Goal: Task Accomplishment & Management: Complete application form

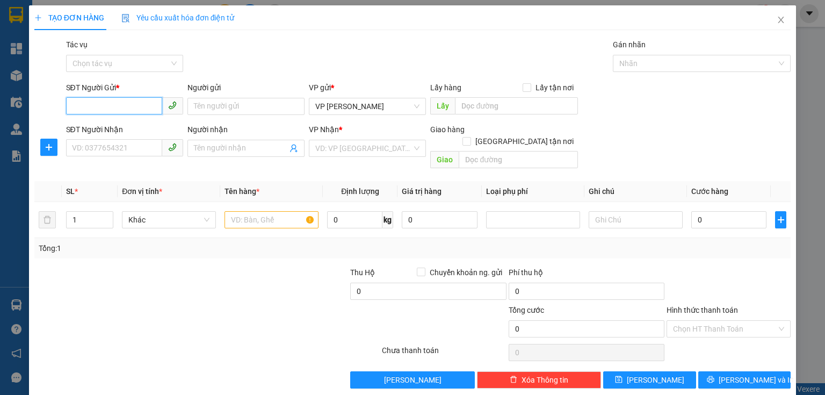
click at [97, 109] on input "SĐT Người Gửi *" at bounding box center [114, 105] width 96 height 17
type input "0963007941"
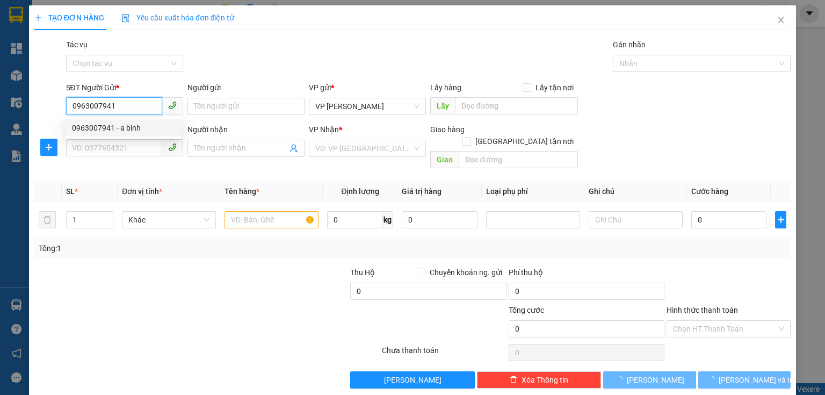
click at [114, 128] on div "0963007941 - a bình" at bounding box center [123, 128] width 103 height 12
type input "a bình"
type input "0393754013"
type input "bình an lộc hà"
type input "50.000"
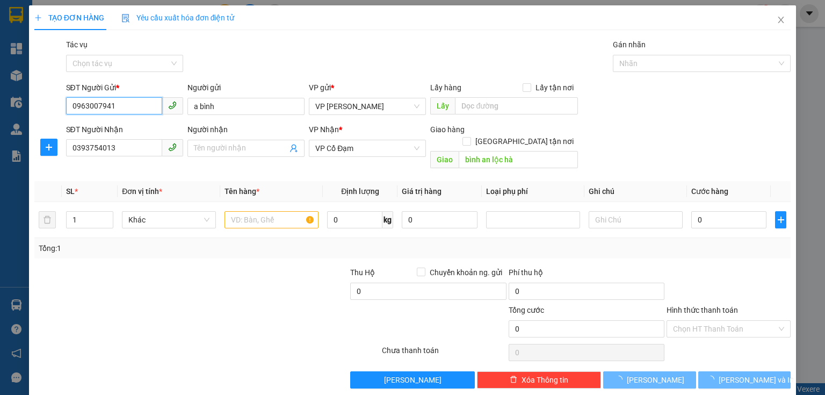
type input "50.000"
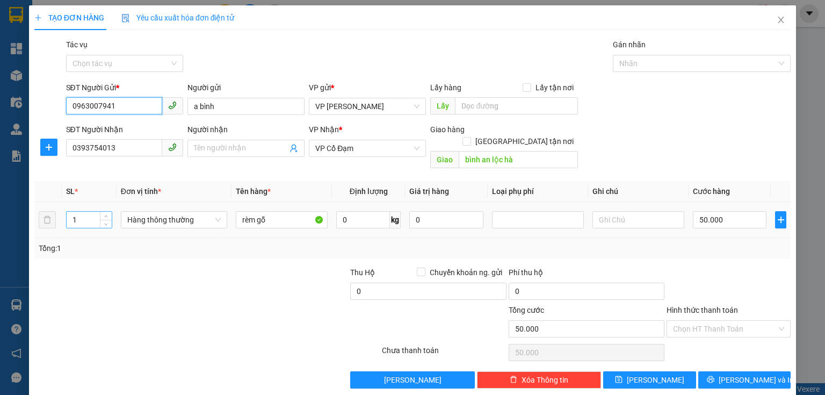
type input "0963007941"
click at [85, 212] on input "1" at bounding box center [89, 220] width 45 height 16
type input "2"
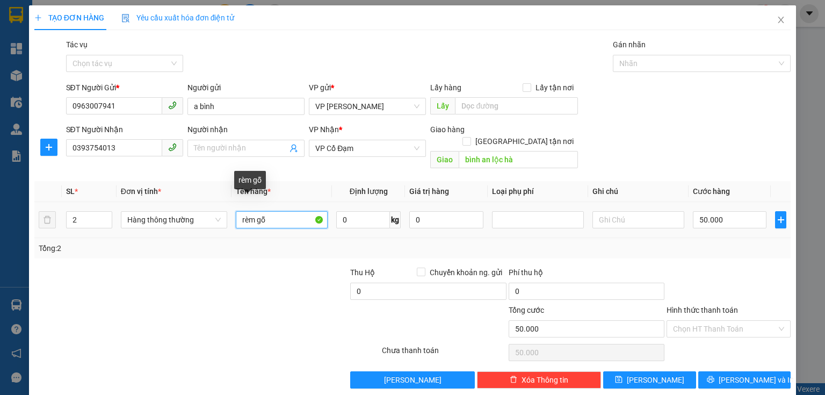
click at [237, 211] on input "rèm gỗ" at bounding box center [282, 219] width 92 height 17
type input "2 rèm gỗ"
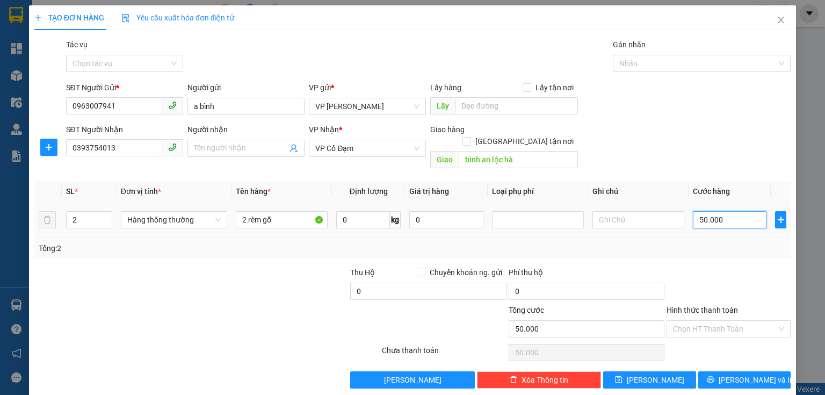
click at [748, 211] on input "50.000" at bounding box center [730, 219] width 74 height 17
type input "0"
click at [693, 211] on input "0" at bounding box center [730, 219] width 74 height 17
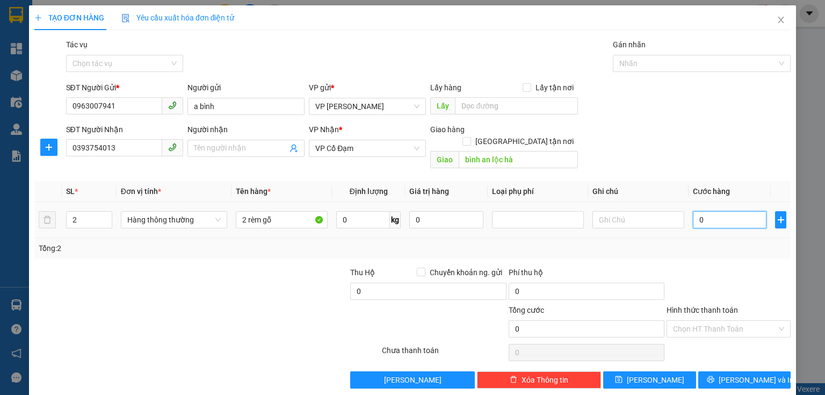
type input "20"
type input "200"
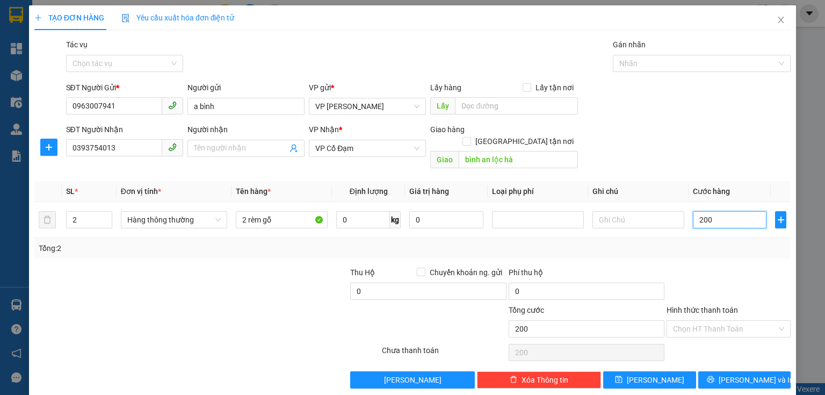
type input "200"
type input "200.000"
click at [696, 251] on div "Transit Pickup Surcharge Ids Transit Deliver Surcharge Ids Transit Deliver Surc…" at bounding box center [412, 214] width 756 height 350
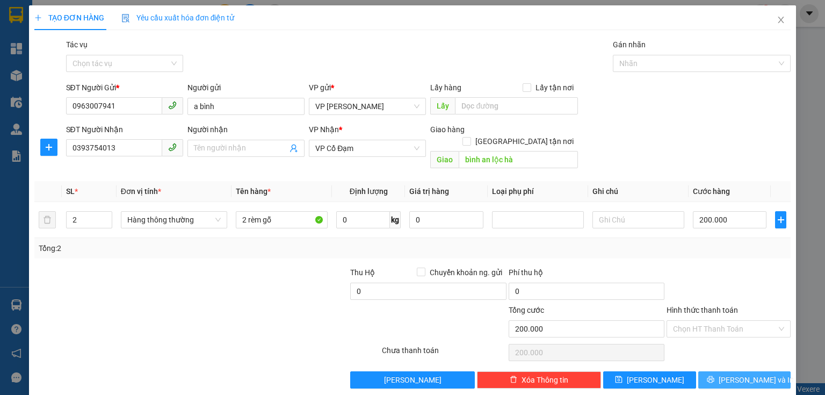
click at [737, 374] on span "[PERSON_NAME] và In" at bounding box center [756, 380] width 75 height 12
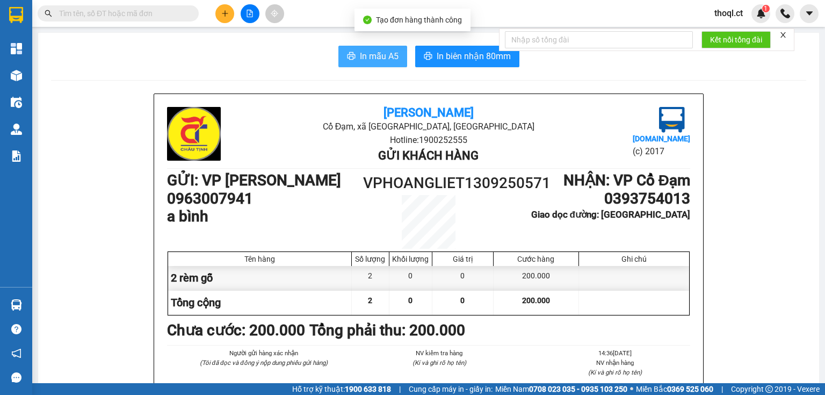
click at [384, 49] on span "In mẫu A5" at bounding box center [379, 55] width 39 height 13
click at [245, 52] on div "In mẫu A5 In biên nhận 80mm" at bounding box center [428, 56] width 755 height 21
click at [361, 61] on span "In mẫu A5" at bounding box center [379, 55] width 39 height 13
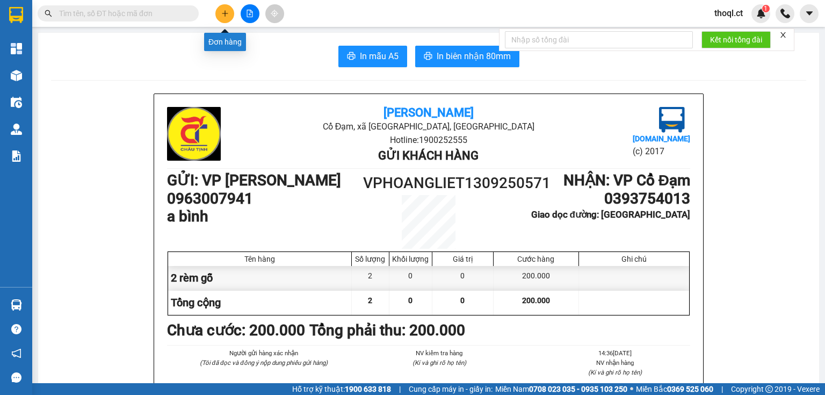
click at [229, 16] on button at bounding box center [224, 13] width 19 height 19
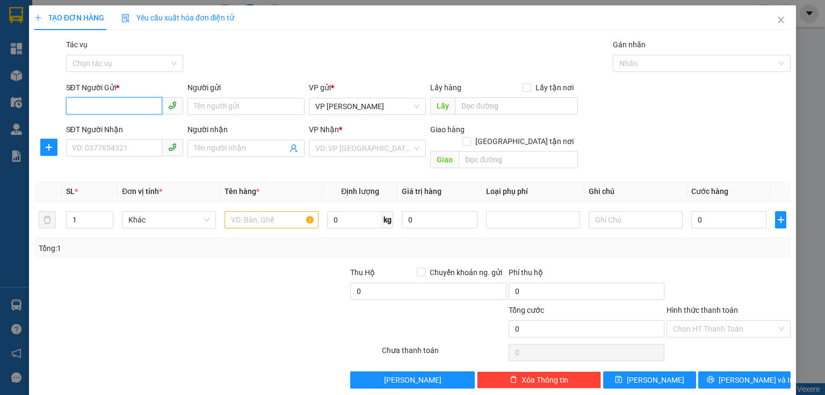
click at [156, 105] on input "SĐT Người Gửi *" at bounding box center [114, 105] width 96 height 17
type input "0388528362"
click at [226, 105] on input "Người gửi" at bounding box center [245, 106] width 117 height 17
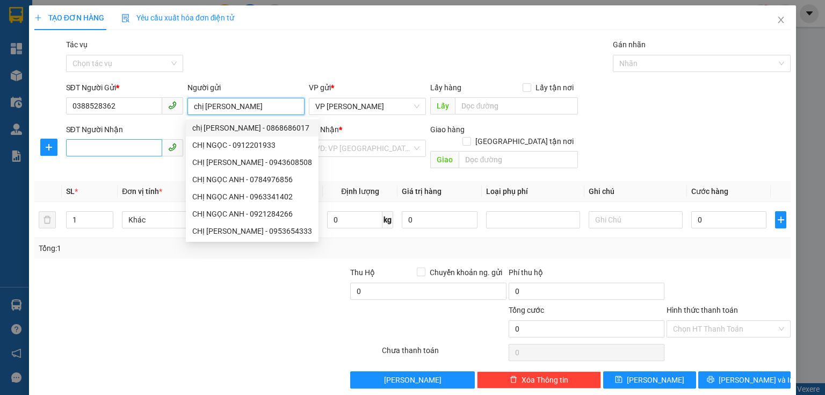
type input "chị [PERSON_NAME]"
click at [128, 149] on input "SĐT Người Nhận" at bounding box center [114, 147] width 96 height 17
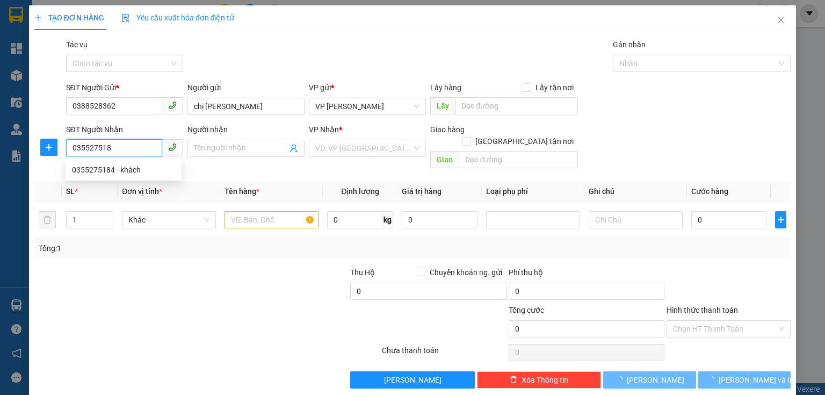
type input "0355275184"
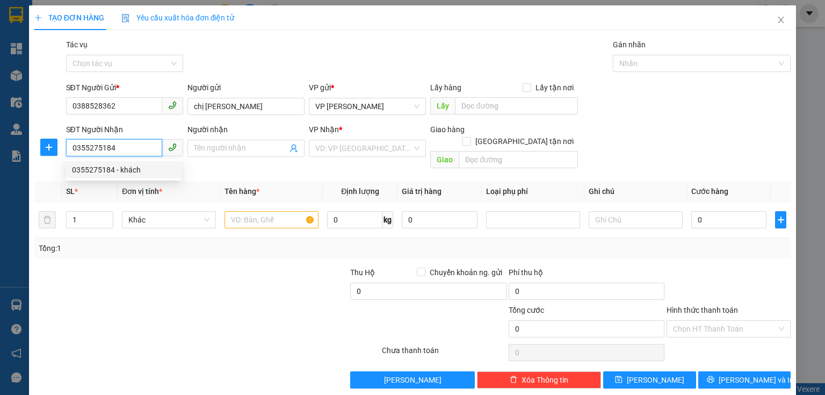
click at [113, 169] on div "0355275184 - khách" at bounding box center [123, 170] width 103 height 12
type input "khách"
type input "xuân song"
type input "1.800.000"
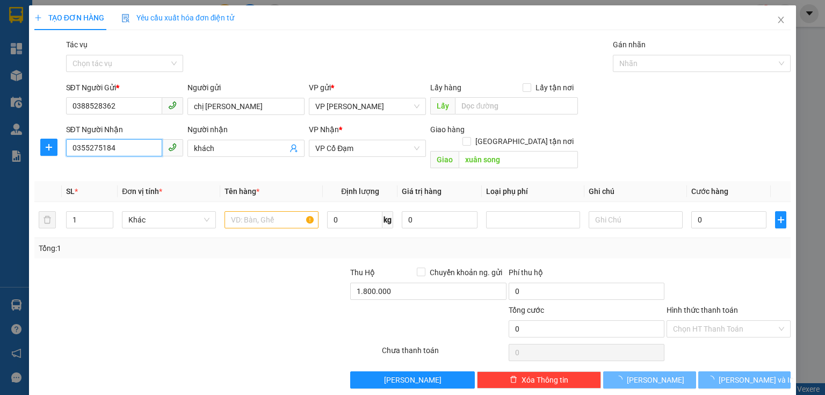
type input "100.000"
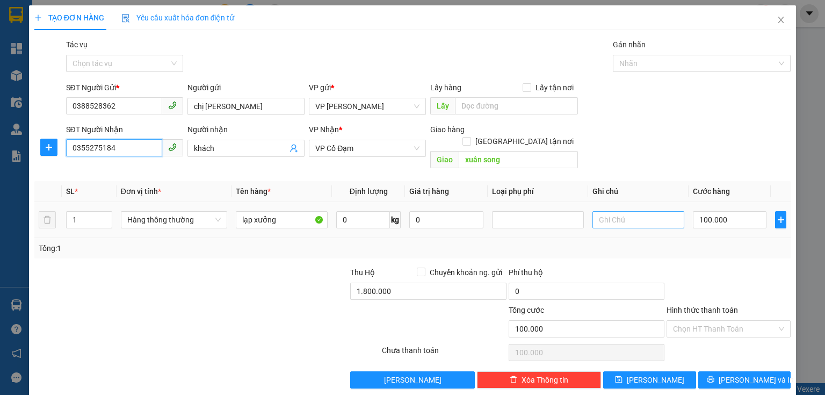
type input "0355275184"
click at [635, 211] on input "text" at bounding box center [638, 219] width 92 height 17
click at [726, 213] on input "100.000" at bounding box center [730, 219] width 74 height 17
type input "0"
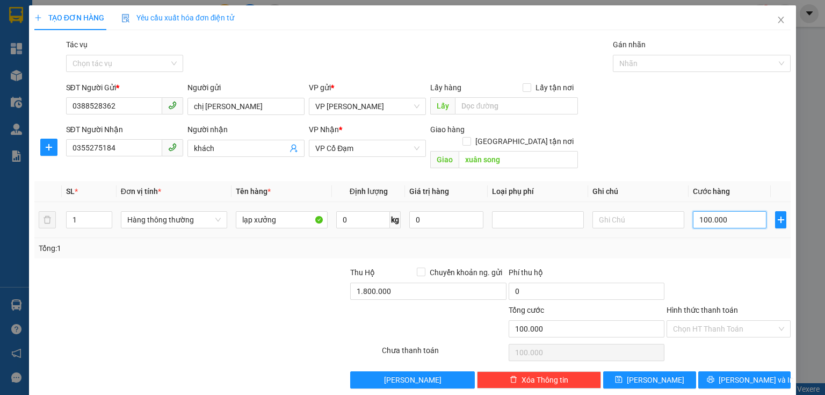
type input "0"
click at [695, 212] on input "0" at bounding box center [730, 219] width 74 height 17
type input "80"
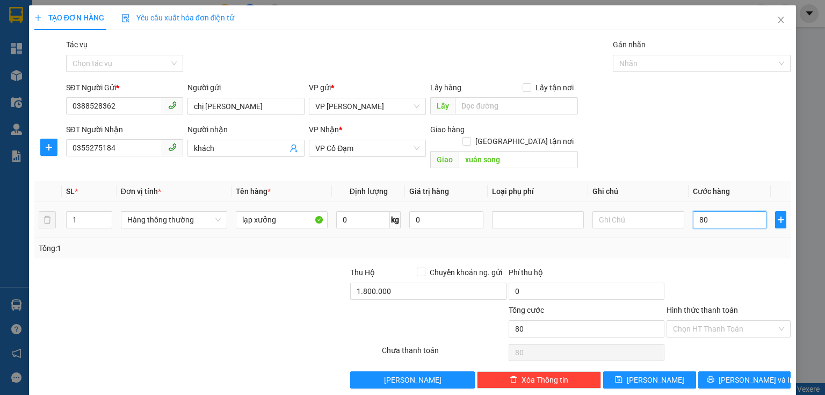
type input "800"
type input "80"
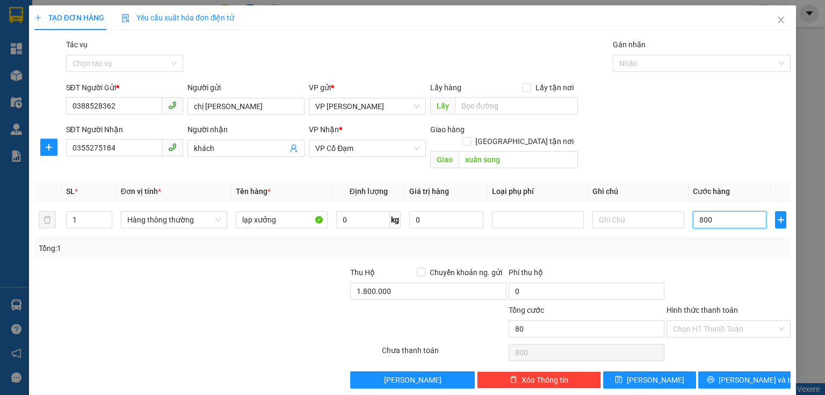
type input "80"
type input "0"
click at [693, 211] on input "0" at bounding box center [730, 219] width 74 height 17
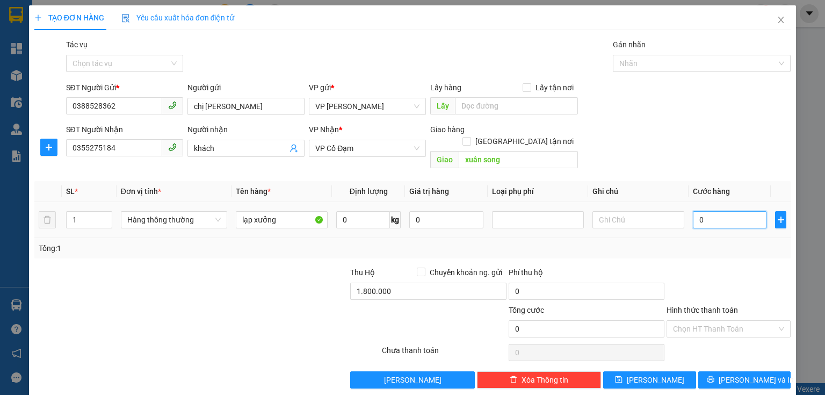
type input "80"
type input "80.000"
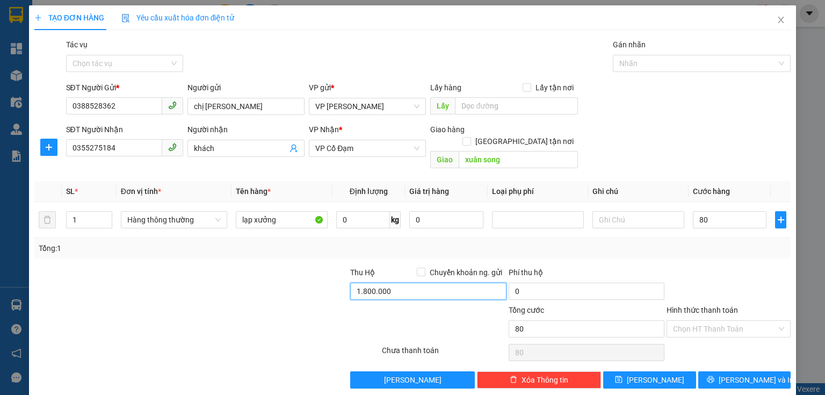
type input "80.000"
click at [404, 283] on input "1.800.000" at bounding box center [428, 291] width 156 height 17
click at [354, 283] on input "0" at bounding box center [428, 291] width 156 height 17
click at [408, 304] on div at bounding box center [444, 323] width 126 height 38
click at [394, 283] on input "280.000" at bounding box center [428, 291] width 156 height 17
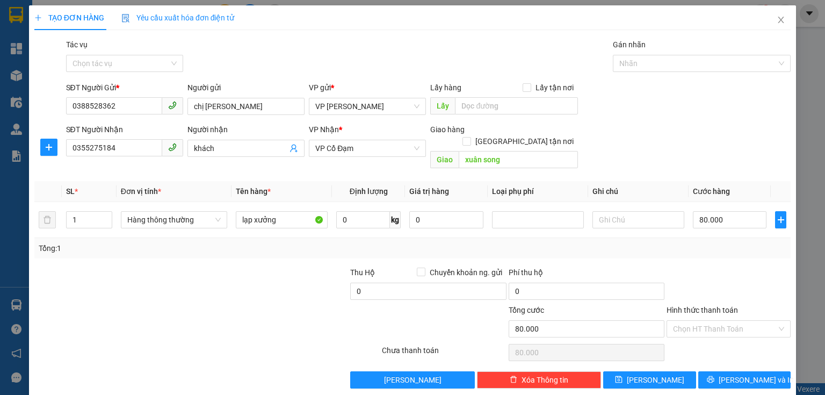
click at [345, 280] on div at bounding box center [270, 285] width 158 height 38
click at [352, 283] on input "0" at bounding box center [428, 291] width 156 height 17
type input "2.800.000"
click at [395, 321] on div at bounding box center [444, 323] width 126 height 38
click at [606, 214] on input "text" at bounding box center [638, 219] width 92 height 17
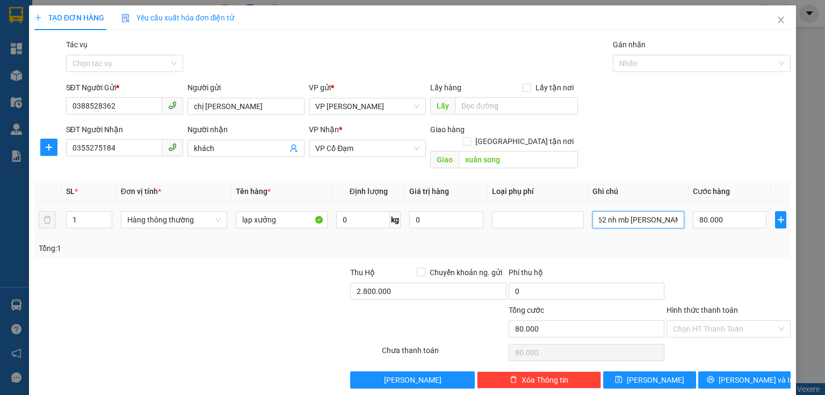
scroll to position [0, 38]
type input "0388528362 nh mb [PERSON_NAME]"
click at [741, 374] on span "[PERSON_NAME] và In" at bounding box center [756, 380] width 75 height 12
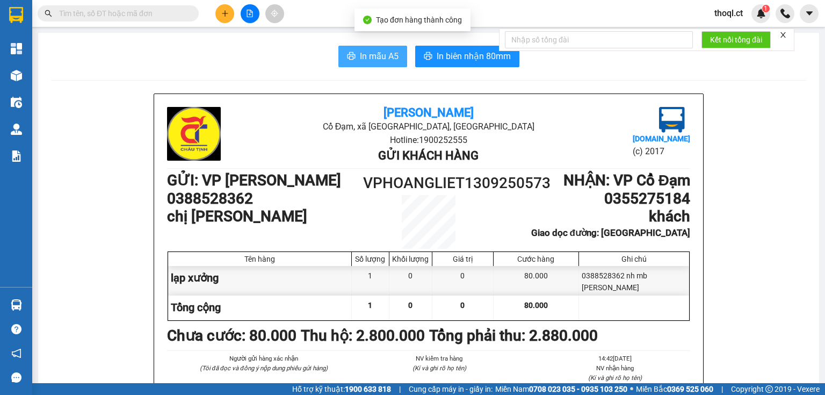
click at [373, 54] on span "In mẫu A5" at bounding box center [379, 55] width 39 height 13
